Goal: Task Accomplishment & Management: Manage account settings

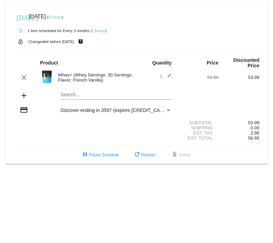
click at [62, 18] on link "Change" at bounding box center [54, 17] width 13 height 4
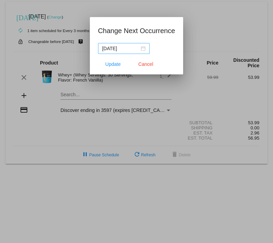
click at [137, 50] on div "2025-11-01" at bounding box center [123, 49] width 43 height 8
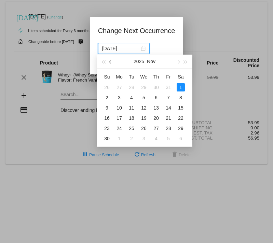
click at [111, 64] on button "button" at bounding box center [111, 62] width 8 height 14
click at [145, 87] on div "1" at bounding box center [144, 87] width 8 height 8
type input "2025-10-01"
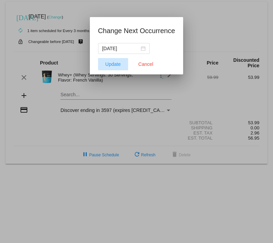
click at [111, 67] on button "Update" at bounding box center [113, 64] width 30 height 12
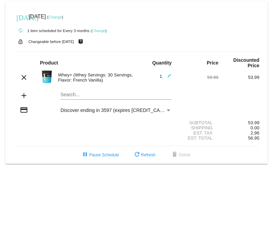
click at [168, 110] on div "Payment Method" at bounding box center [168, 109] width 6 height 5
